Goal: Task Accomplishment & Management: Complete application form

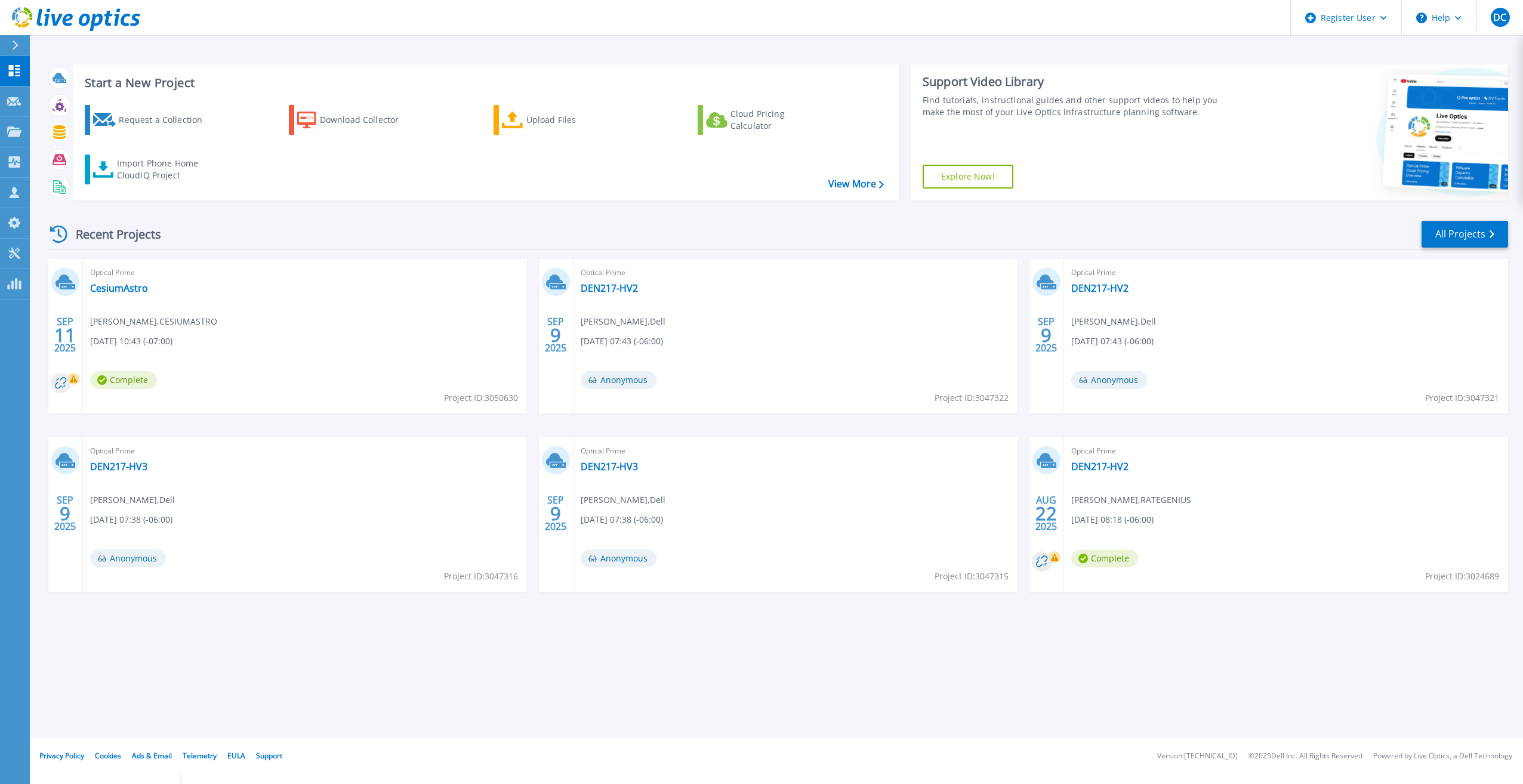
click at [13, 43] on icon at bounding box center [15, 46] width 7 height 10
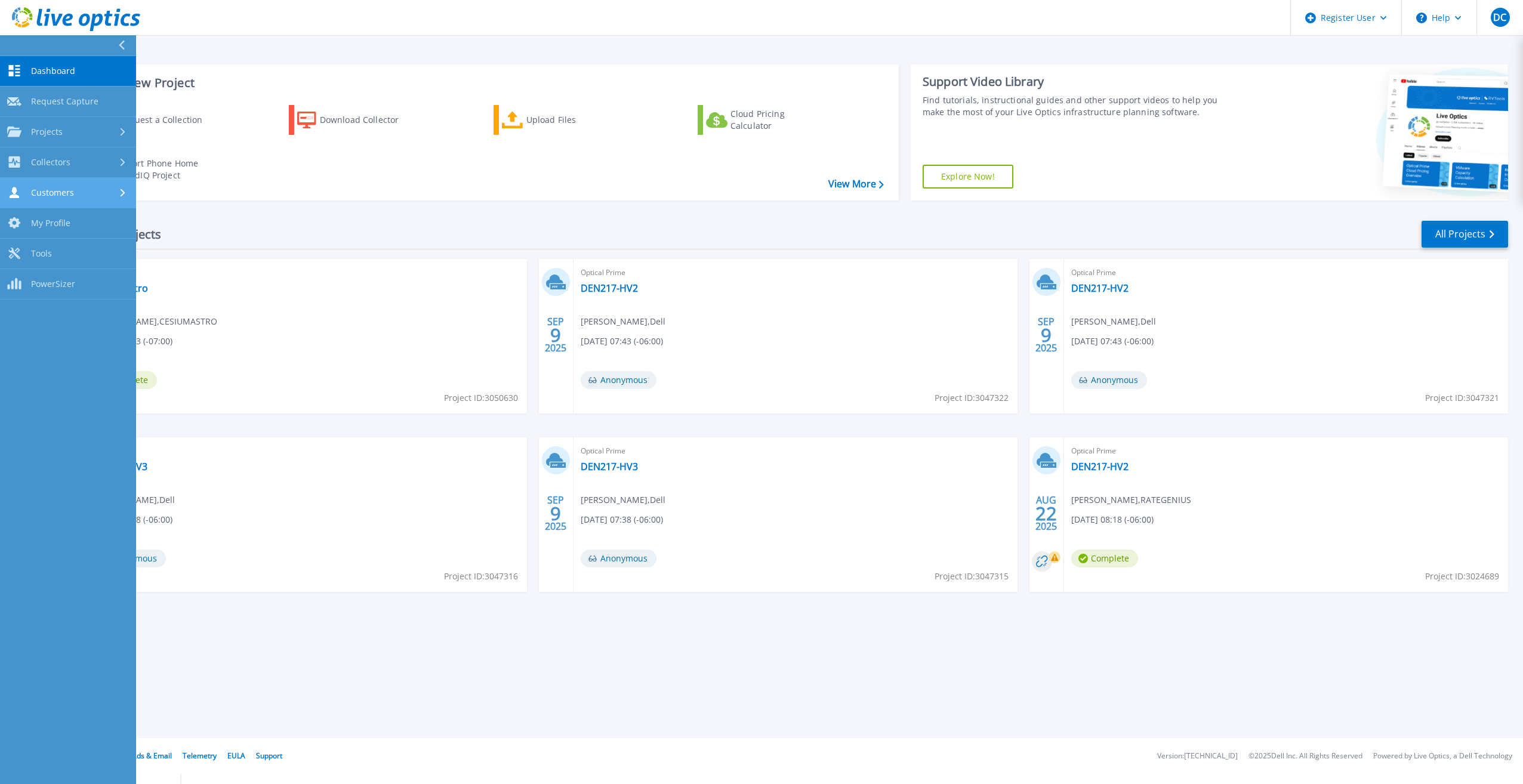
click at [74, 193] on div "Customers" at bounding box center [67, 192] width 121 height 12
click at [260, 47] on div "Start a New Project Request a Collection Download Collector Upload Files Cloud …" at bounding box center [777, 369] width 1493 height 738
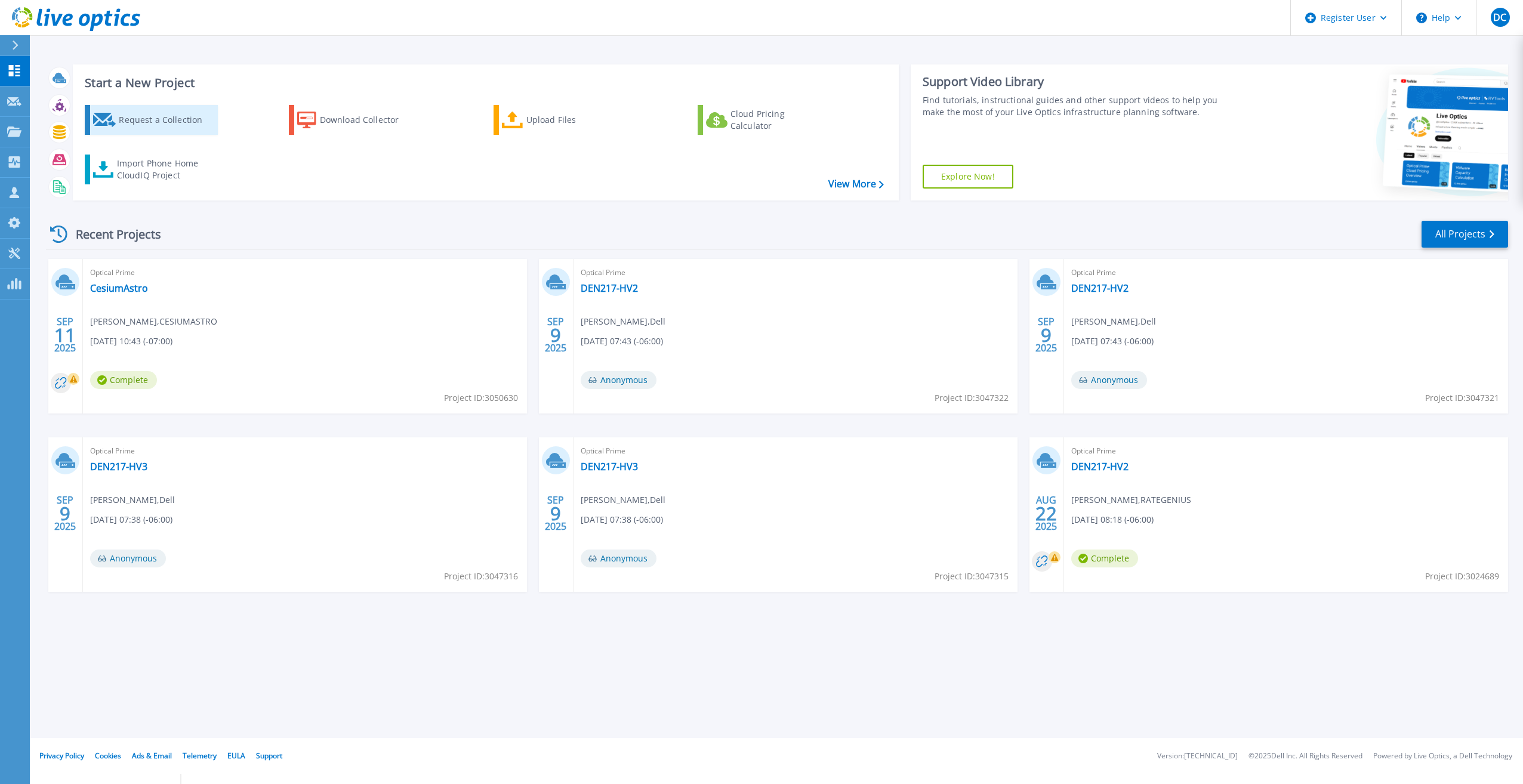
click at [151, 118] on div "Request a Collection" at bounding box center [166, 119] width 95 height 24
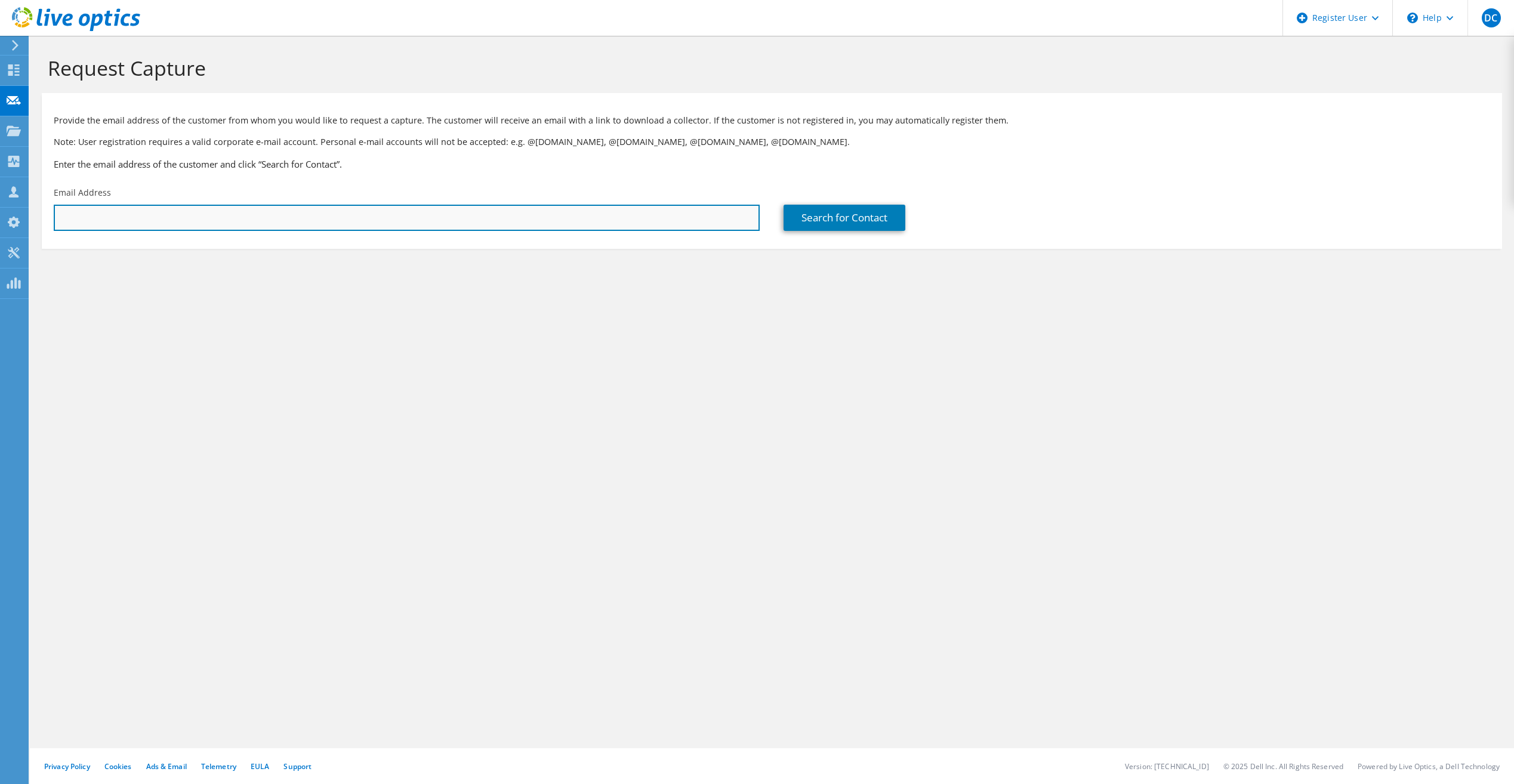
click at [137, 228] on input "text" at bounding box center [406, 217] width 706 height 26
paste input "thurn@scottdoug.com"
type input "thurn@scottdoug.com"
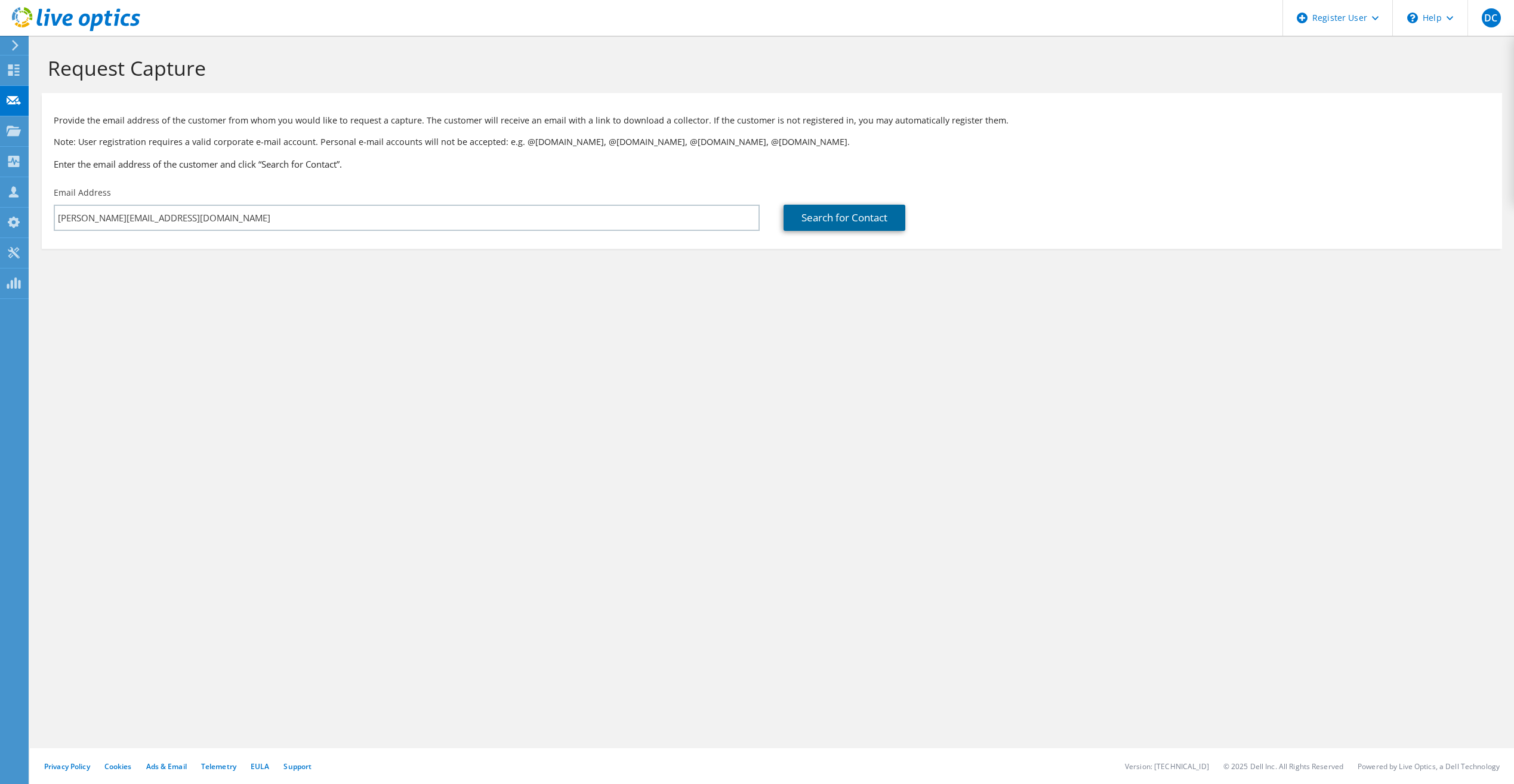
click at [858, 221] on link "Search for Contact" at bounding box center [843, 217] width 121 height 26
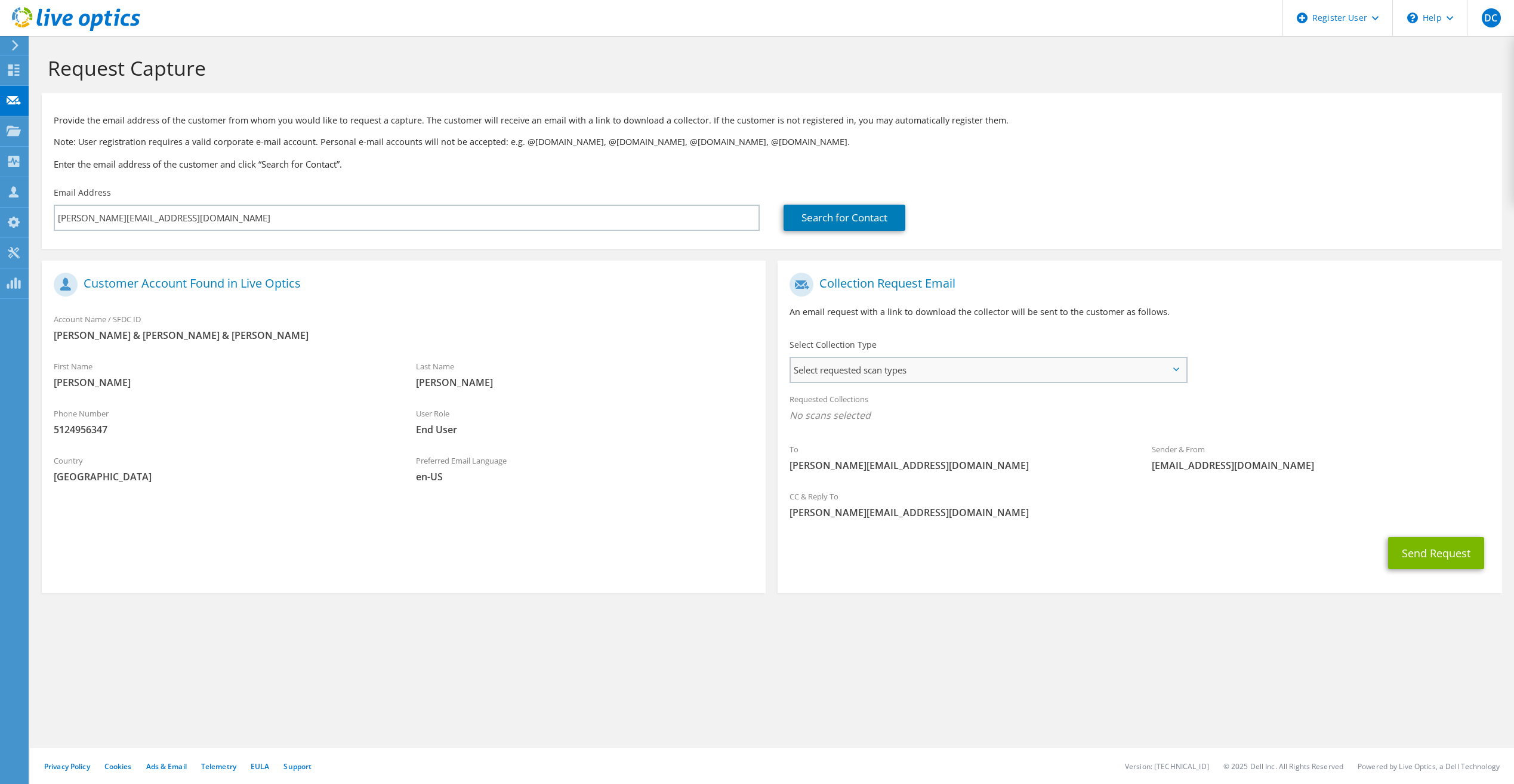
click at [913, 369] on span "Select requested scan types" at bounding box center [988, 370] width 394 height 24
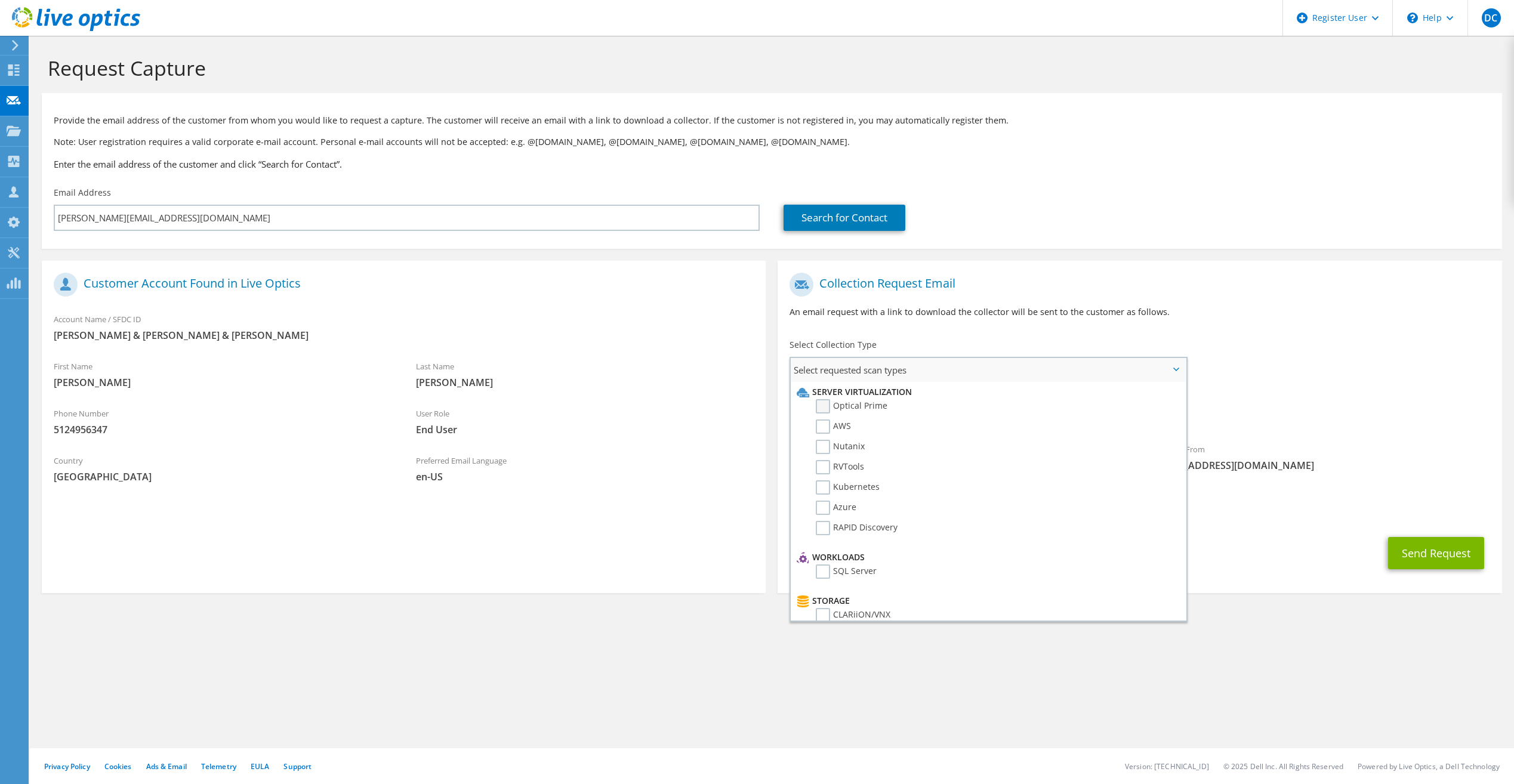
click at [864, 409] on label "Optical Prime" at bounding box center [852, 406] width 72 height 15
click at [0, 0] on input "Optical Prime" at bounding box center [0, 0] width 0 height 0
click at [1307, 279] on h1 "Collection Request Email" at bounding box center [1136, 284] width 694 height 24
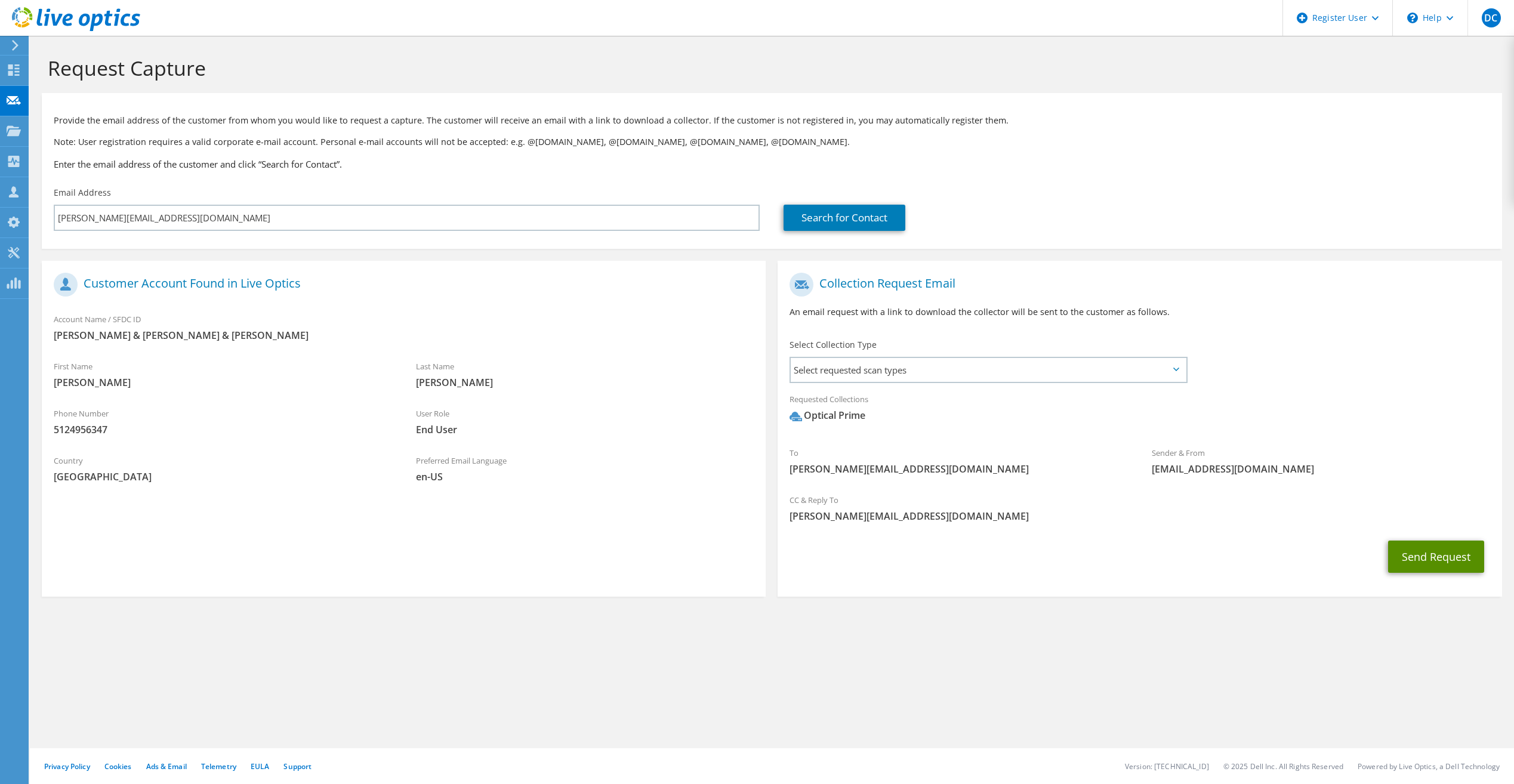
click at [1417, 563] on button "Send Request" at bounding box center [1435, 556] width 96 height 32
